Goal: Information Seeking & Learning: Learn about a topic

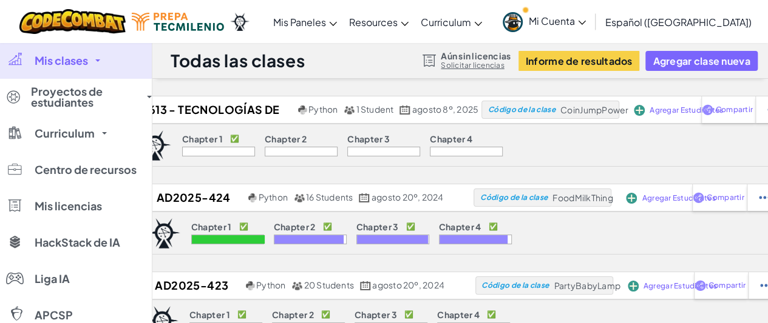
click at [101, 59] on link "Mis clases" at bounding box center [76, 60] width 152 height 36
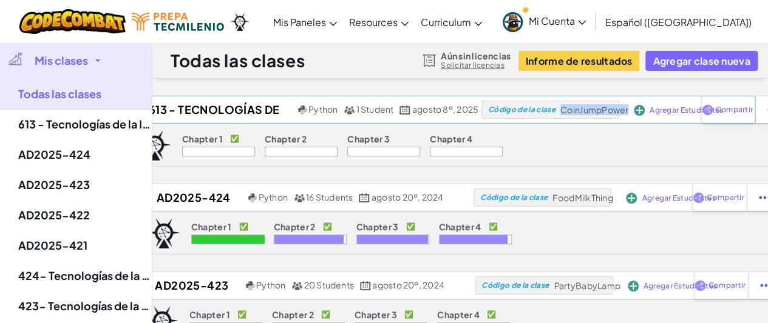
drag, startPoint x: 563, startPoint y: 112, endPoint x: 629, endPoint y: 113, distance: 66.1
click at [629, 113] on div "613 - Tecnologías de la Información 2025 Python 1 Student agosto 8º, 2025 Códig…" at bounding box center [442, 110] width 626 height 28
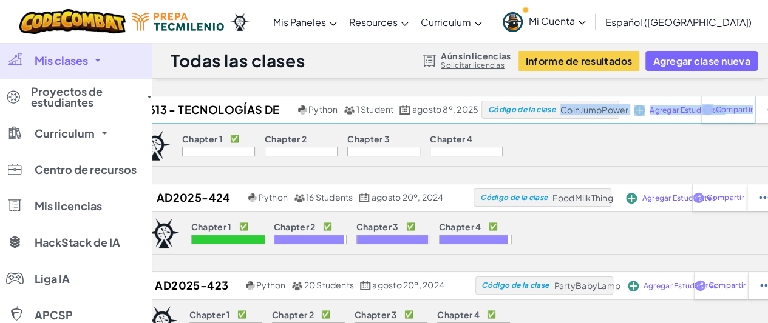
click at [573, 111] on span "CoinJumpPower" at bounding box center [594, 109] width 68 height 11
drag, startPoint x: 563, startPoint y: 107, endPoint x: 628, endPoint y: 111, distance: 65.0
click at [628, 111] on span "CoinJumpPower" at bounding box center [594, 109] width 68 height 11
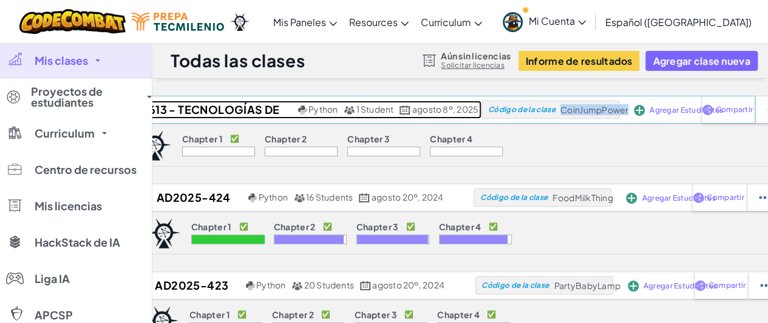
click at [169, 110] on h2 "613 - Tecnologías de la Información 2025" at bounding box center [212, 110] width 166 height 18
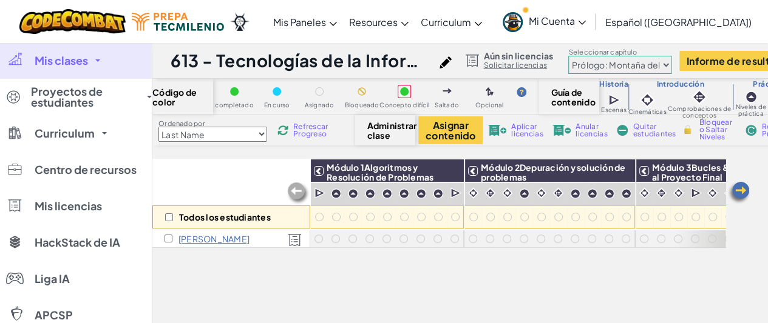
click at [233, 188] on div "Todos los estudiantes" at bounding box center [231, 194] width 158 height 70
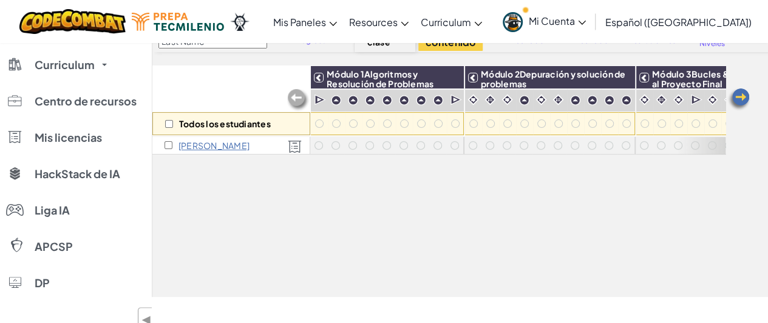
scroll to position [85, 0]
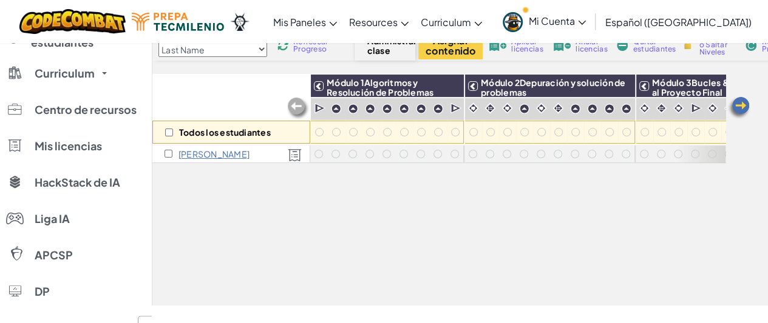
click at [221, 158] on div "Daniela S" at bounding box center [231, 155] width 158 height 18
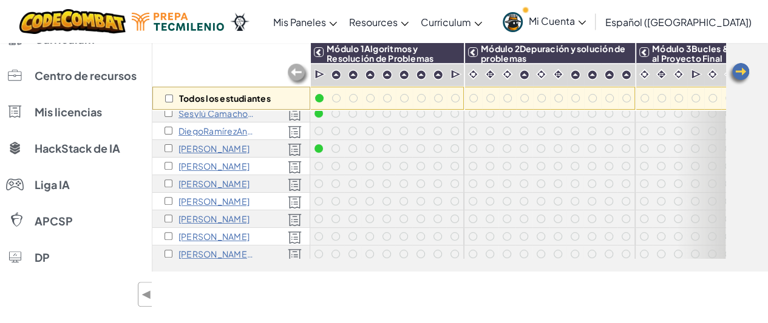
scroll to position [73, 0]
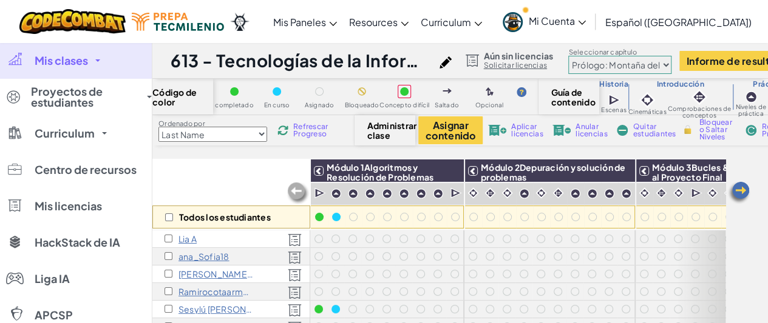
click at [258, 144] on div "Ordenado por Last Name first Name Progress (High to Low) Progress (Low to Hight…" at bounding box center [516, 130] width 728 height 30
click at [260, 137] on select "Last Name first Name Progress (High to Low) Progress (Low to Hight)" at bounding box center [212, 134] width 109 height 15
select select "Progress (High to Low)"
click at [158, 127] on select "Last Name first Name Progress (High to Low) Progress (Low to Hight)" at bounding box center [212, 134] width 109 height 15
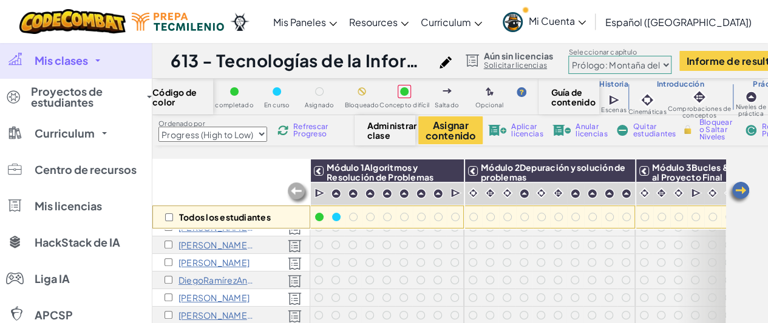
click at [201, 180] on div "Todos los estudiantes" at bounding box center [231, 194] width 158 height 70
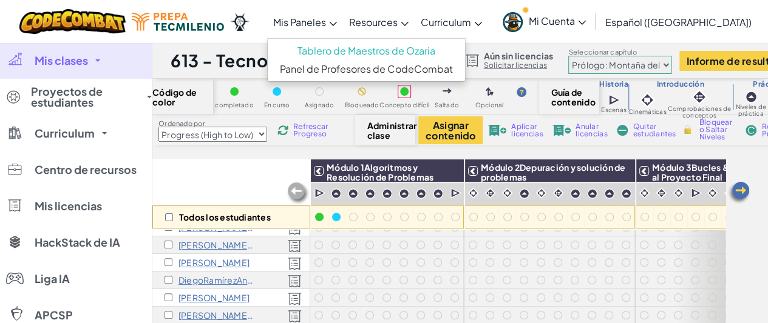
click at [337, 24] on icon at bounding box center [333, 24] width 8 height 4
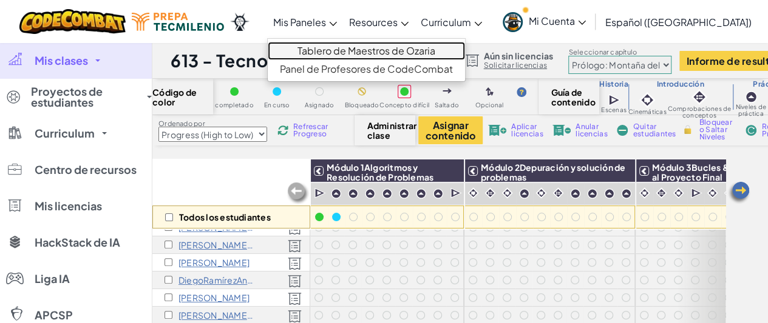
click at [354, 52] on link "Tablero de Maestros de Ozaria" at bounding box center [366, 51] width 197 height 18
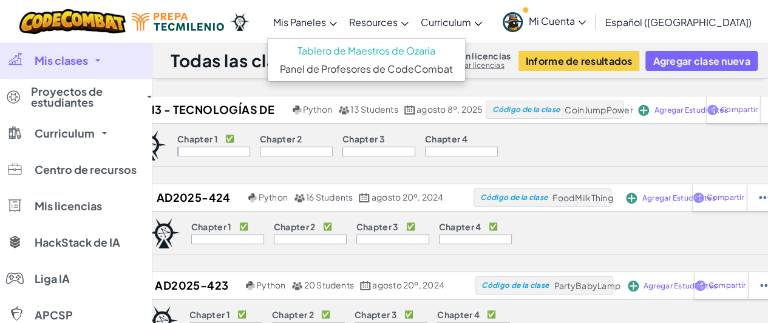
click at [531, 150] on div "Chapter 1 ✅ Chapter 2 Chapter 3 Chapter 4" at bounding box center [460, 145] width 672 height 43
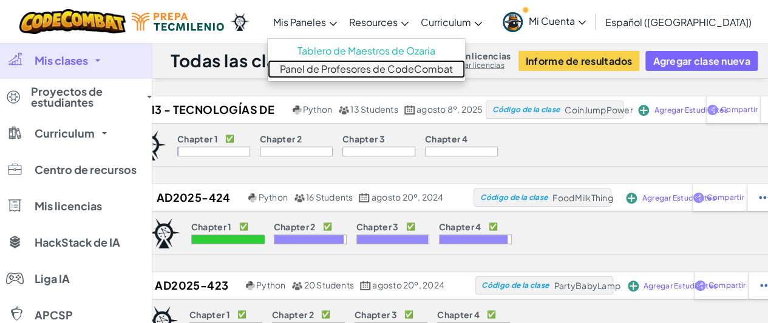
click at [336, 68] on link "Panel de Profesores de CodeCombat" at bounding box center [366, 69] width 197 height 18
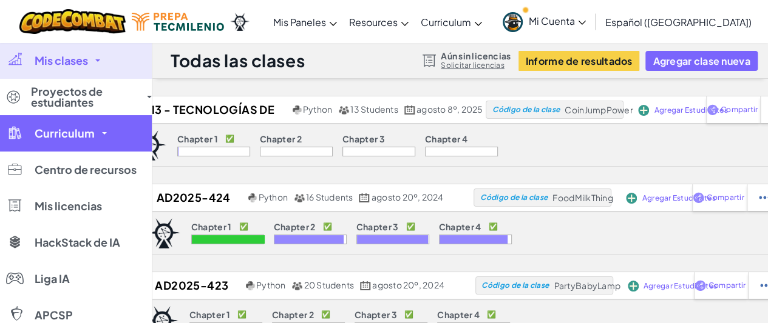
click at [59, 137] on span "Curriculum" at bounding box center [65, 133] width 60 height 11
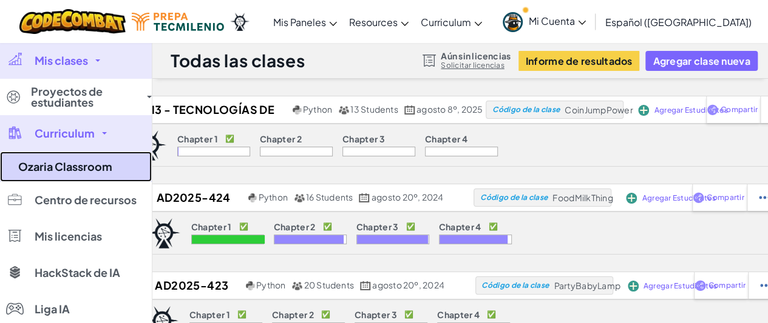
click at [72, 166] on link "Ozaria Classroom" at bounding box center [76, 167] width 152 height 30
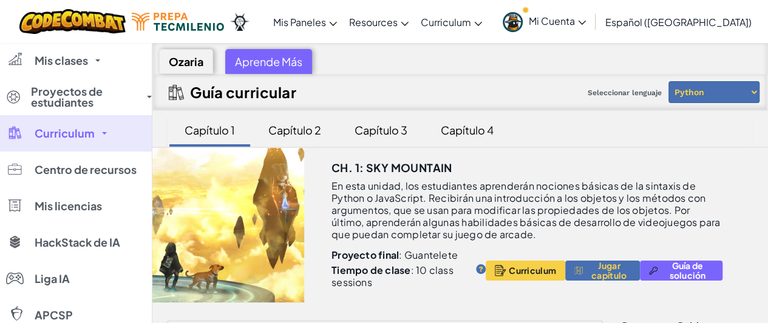
click at [305, 132] on div "Capítulo 2" at bounding box center [294, 130] width 77 height 29
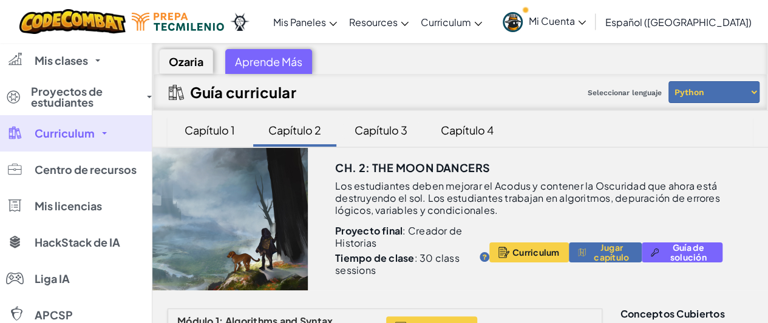
click at [397, 126] on div "Capítulo 3" at bounding box center [380, 130] width 77 height 29
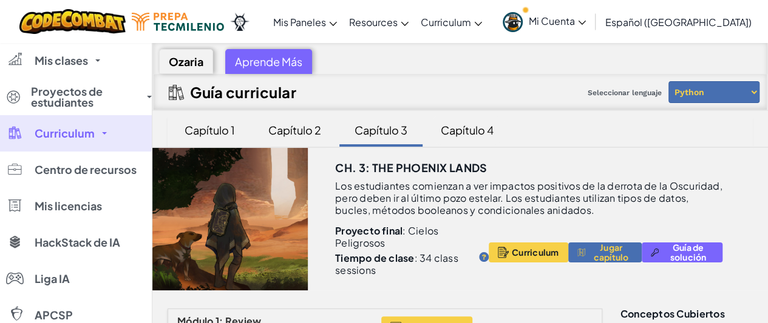
click at [468, 127] on div "Capítulo 4" at bounding box center [466, 130] width 77 height 29
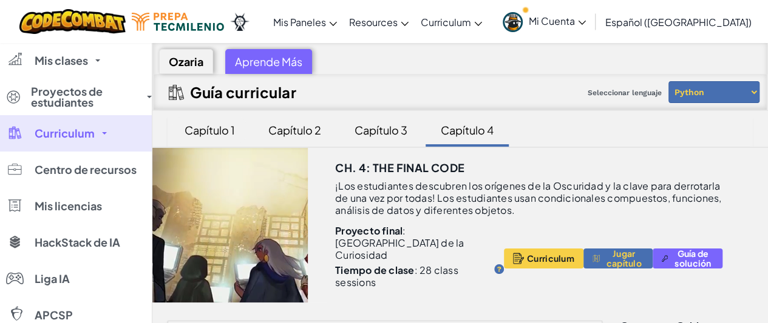
click at [220, 134] on div "Capítulo 1" at bounding box center [209, 130] width 75 height 29
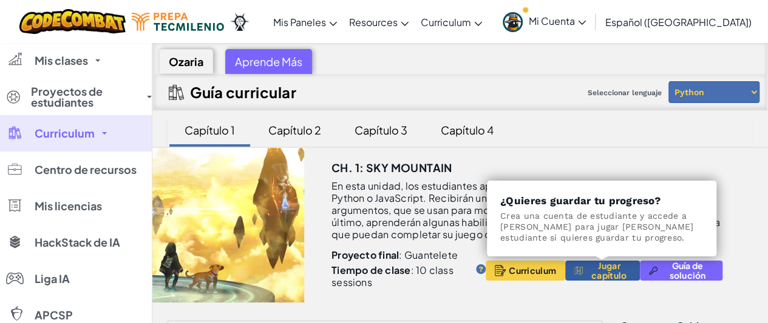
click at [604, 275] on span "Jugar capítulo" at bounding box center [609, 270] width 44 height 19
